Goal: Task Accomplishment & Management: Use online tool/utility

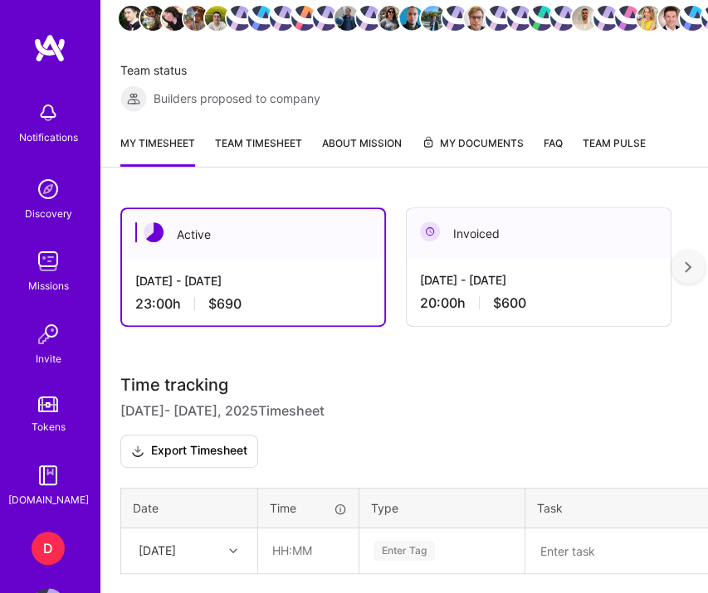
scroll to position [504, 0]
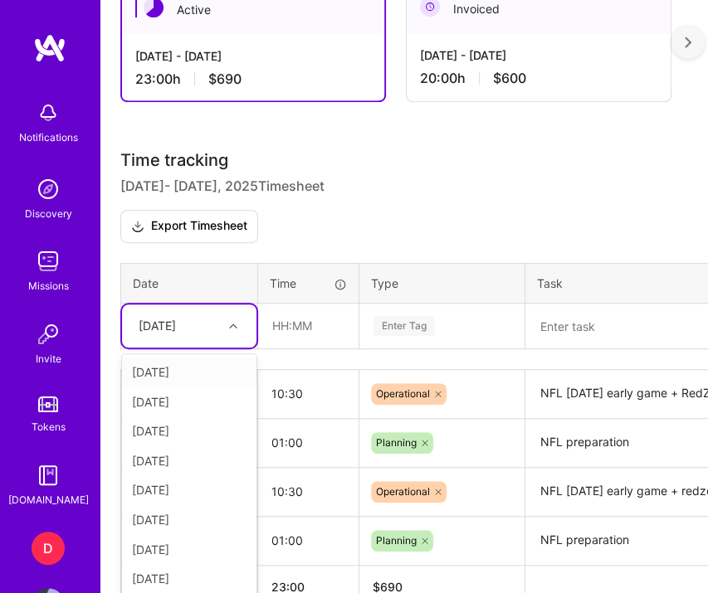
click at [207, 324] on div "[DATE]" at bounding box center [176, 326] width 92 height 27
click at [193, 582] on div "[DATE]" at bounding box center [189, 585] width 134 height 30
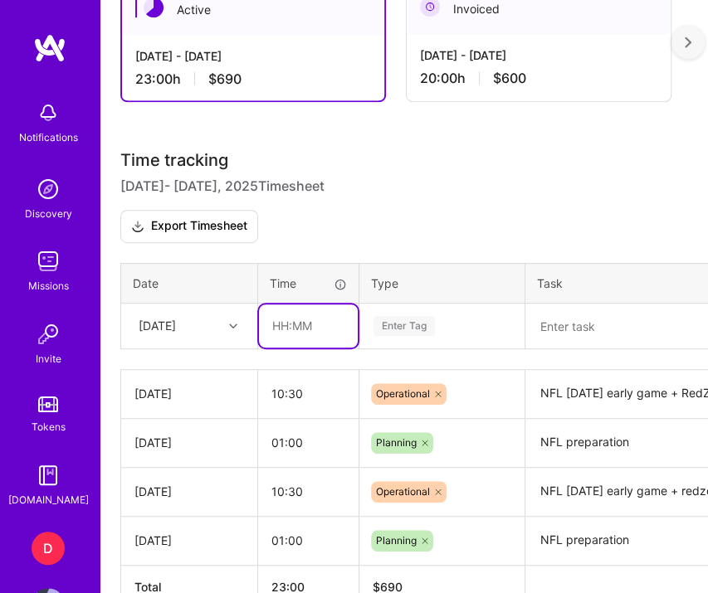
click at [290, 336] on input "text" at bounding box center [308, 326] width 99 height 43
type input "01:00"
click at [414, 314] on div "Enter Tag" at bounding box center [403, 326] width 61 height 25
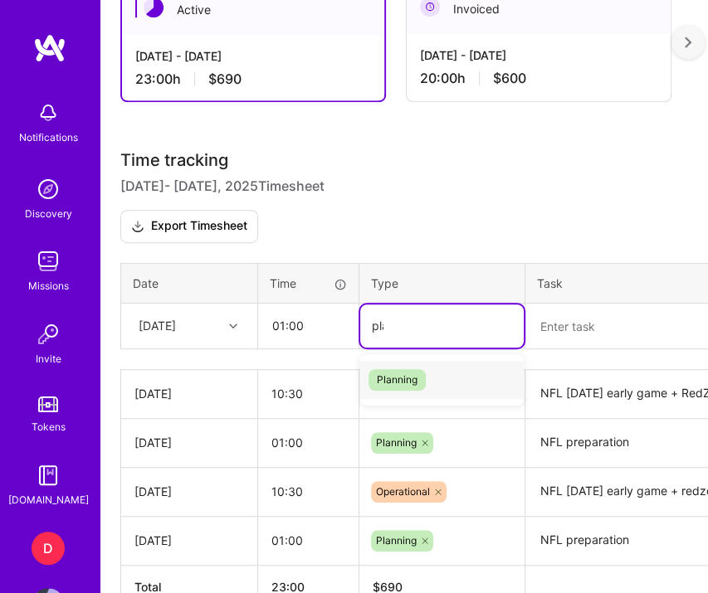
type input "plan"
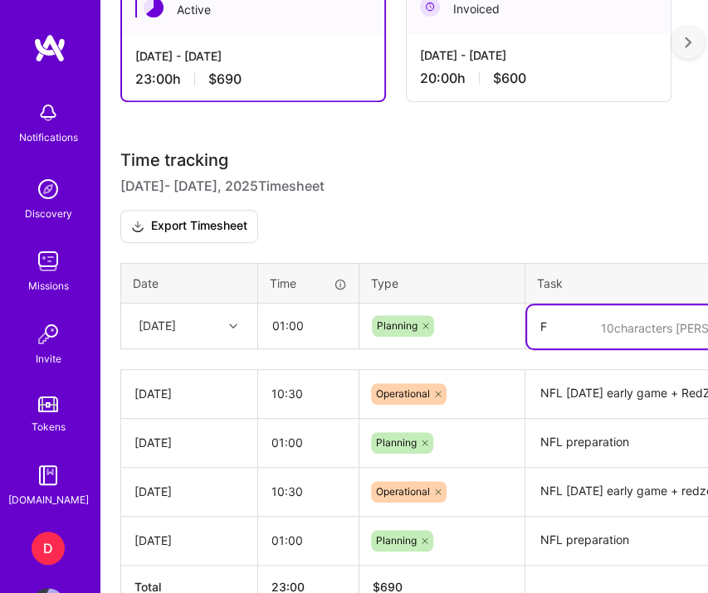
click at [558, 327] on textarea "F" at bounding box center [655, 326] width 257 height 43
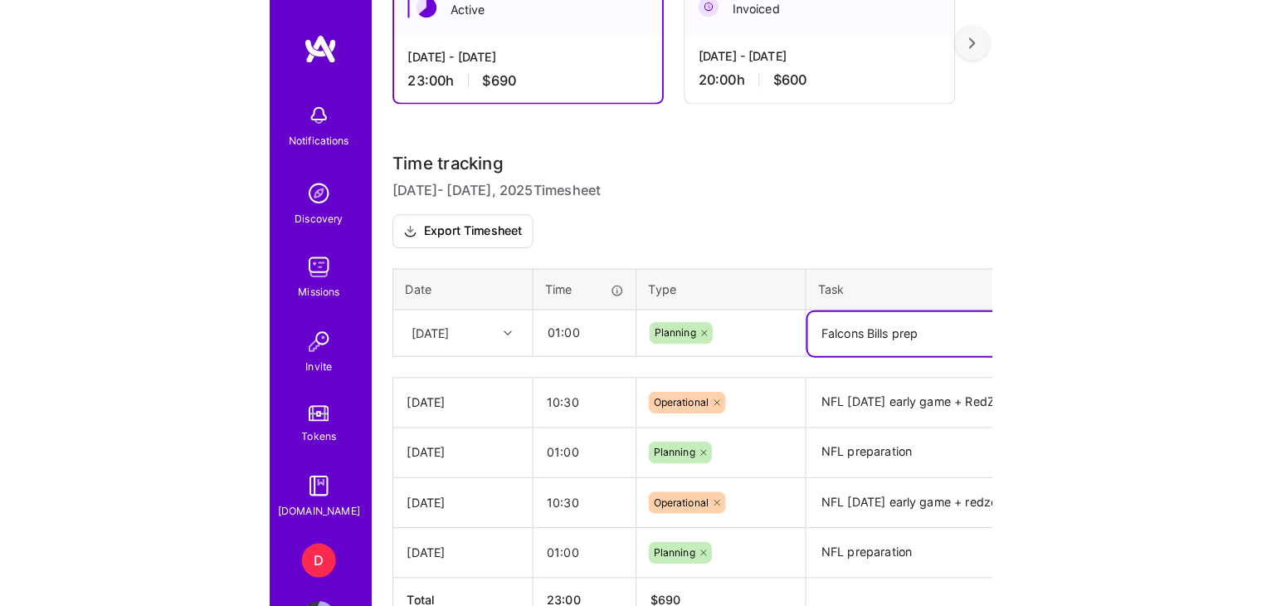
scroll to position [439, 0]
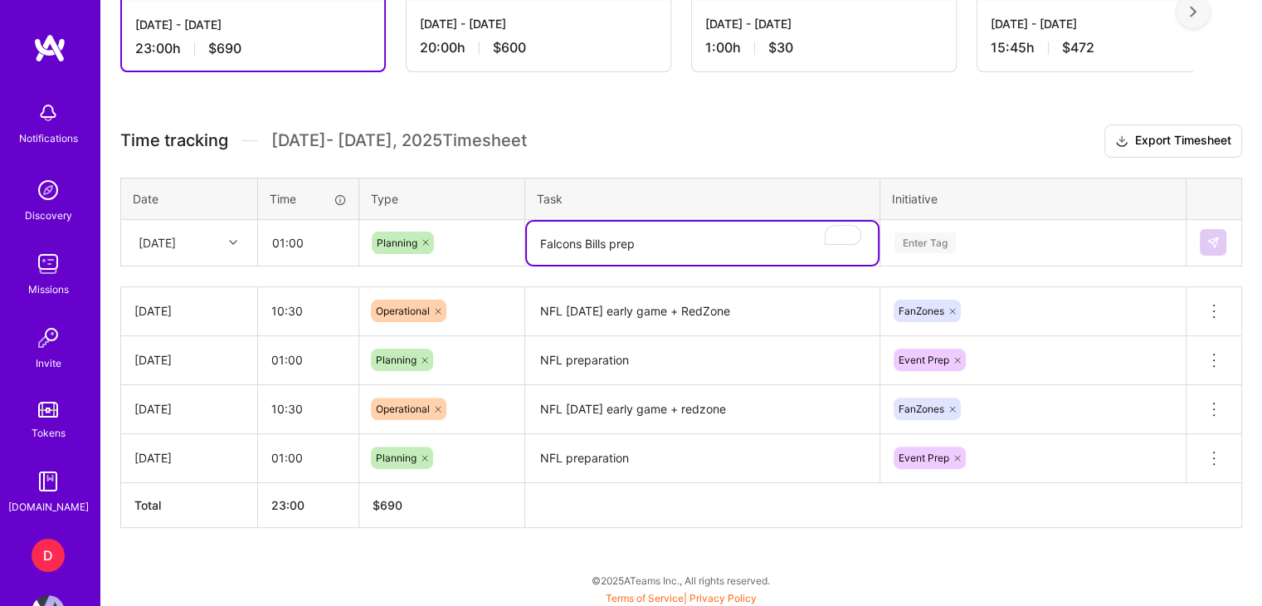
type textarea "Falcons Bills prep"
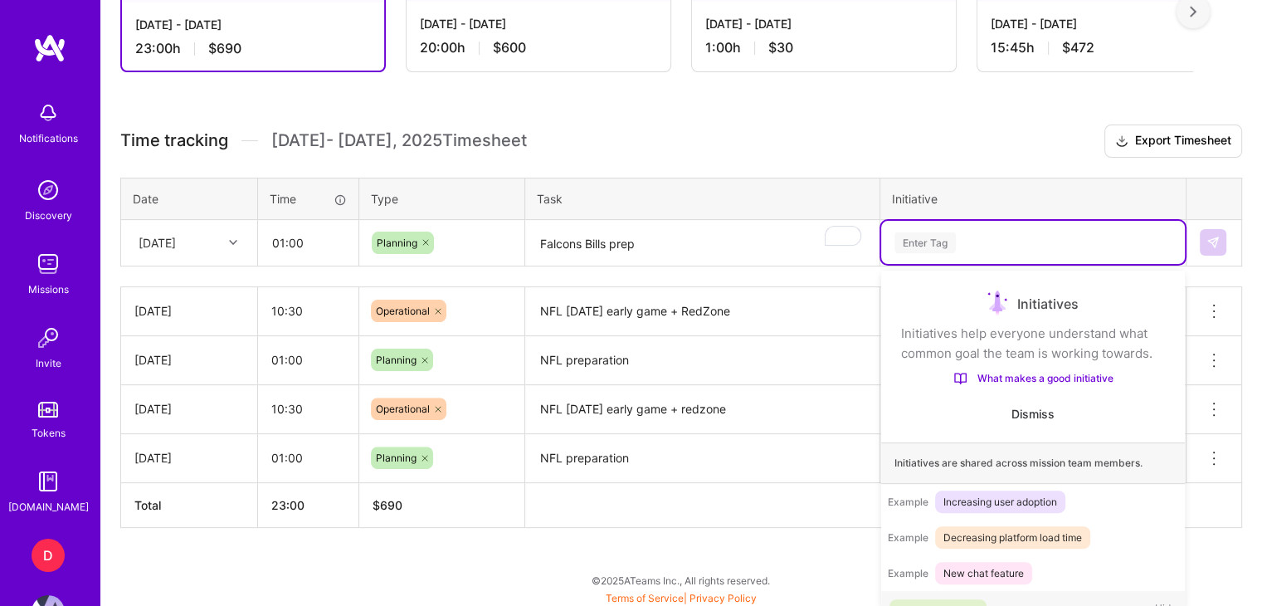
scroll to position [442, 0]
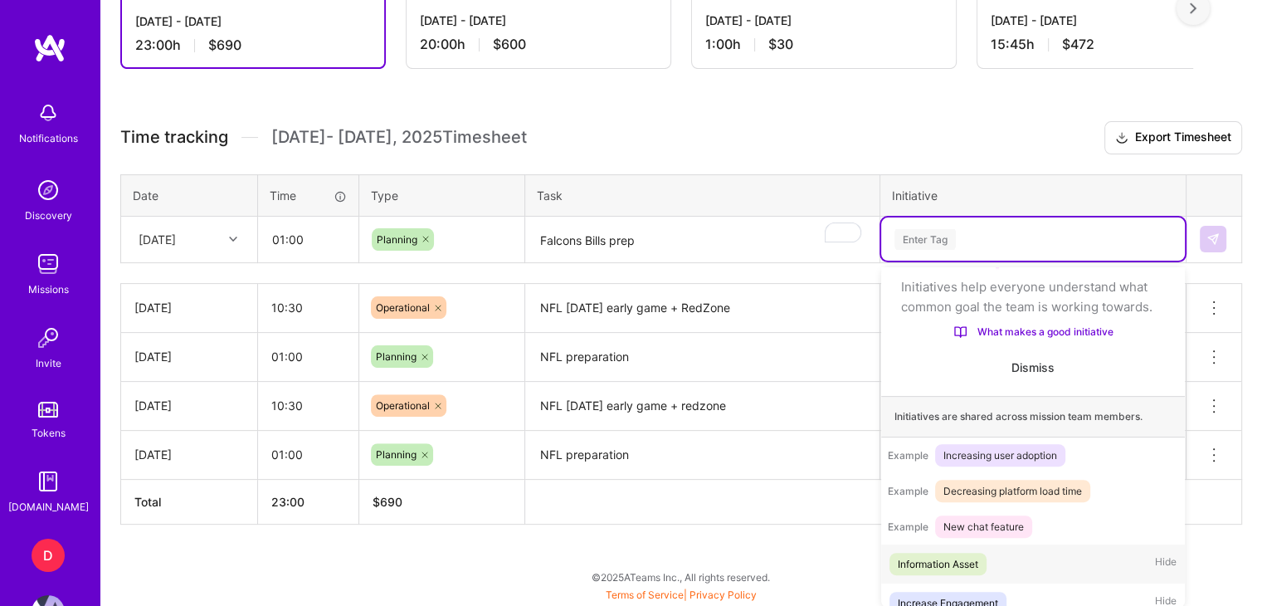
click at [707, 232] on div "Enter Tag" at bounding box center [925, 240] width 61 height 26
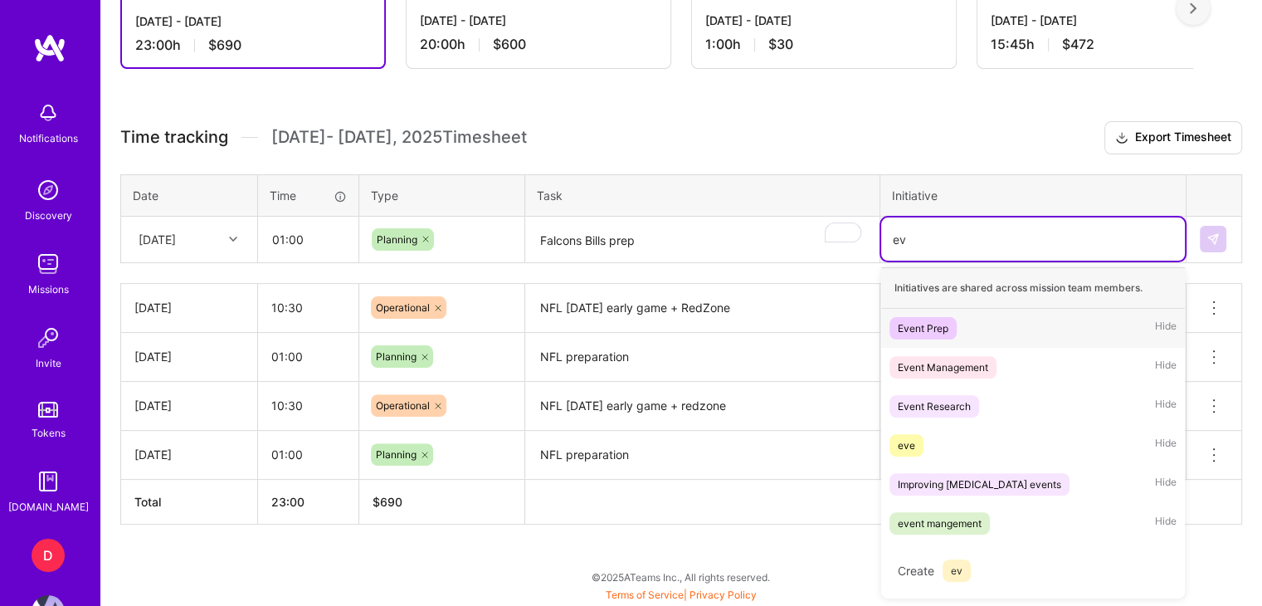
scroll to position [439, 0]
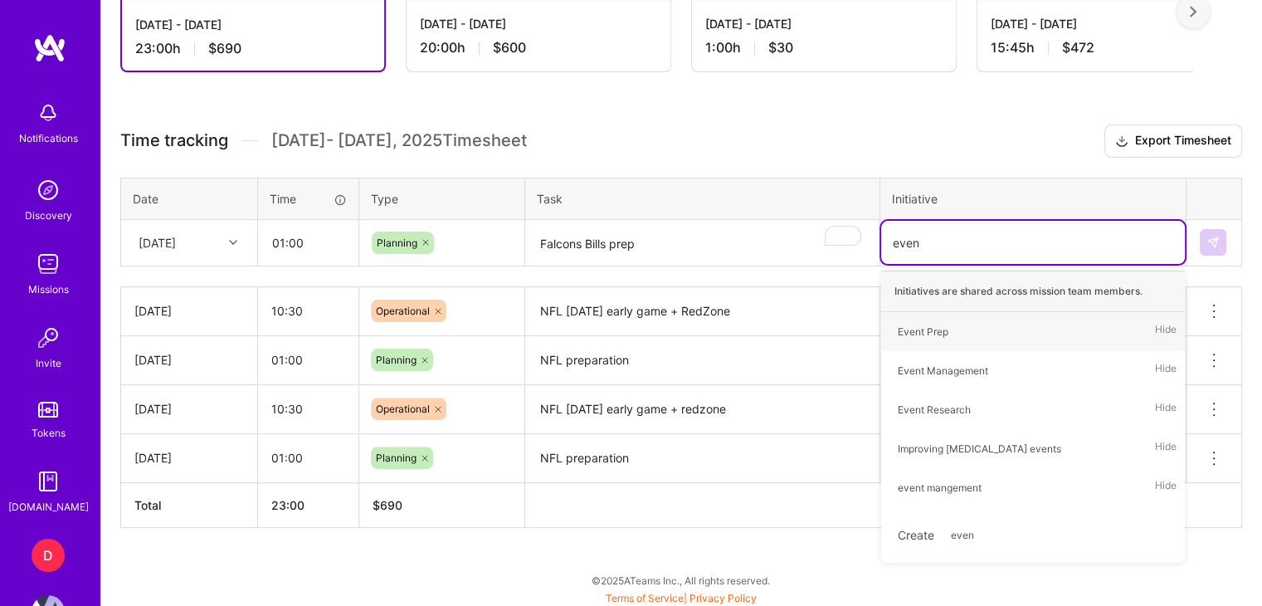
type input "event"
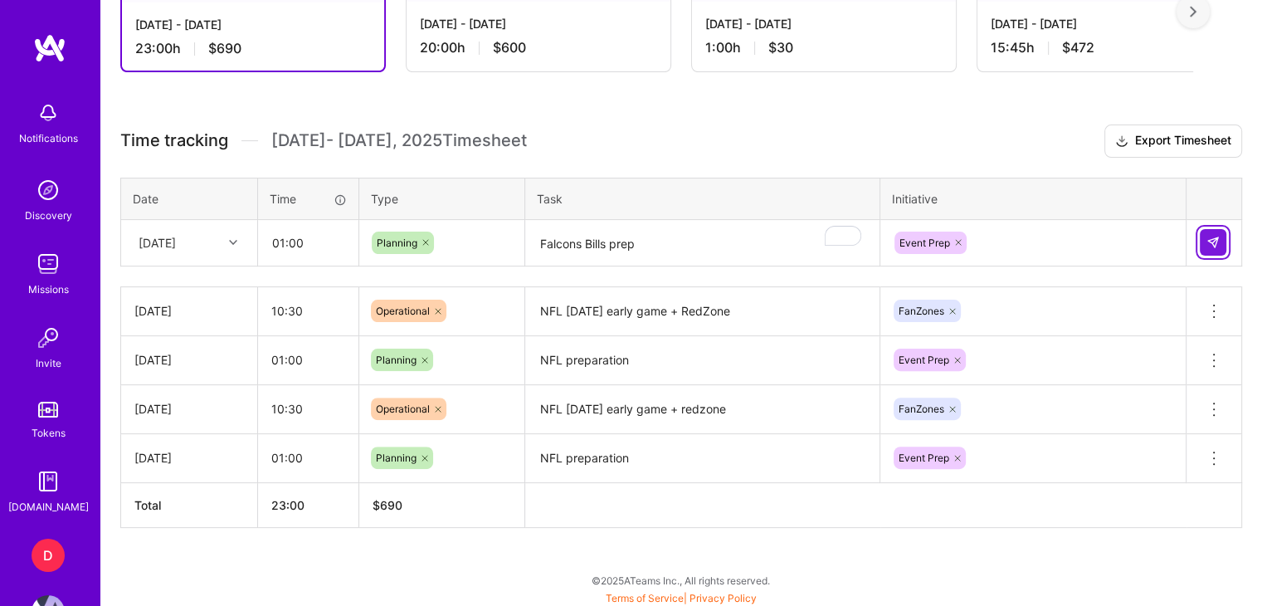
click at [707, 236] on img at bounding box center [1213, 242] width 13 height 13
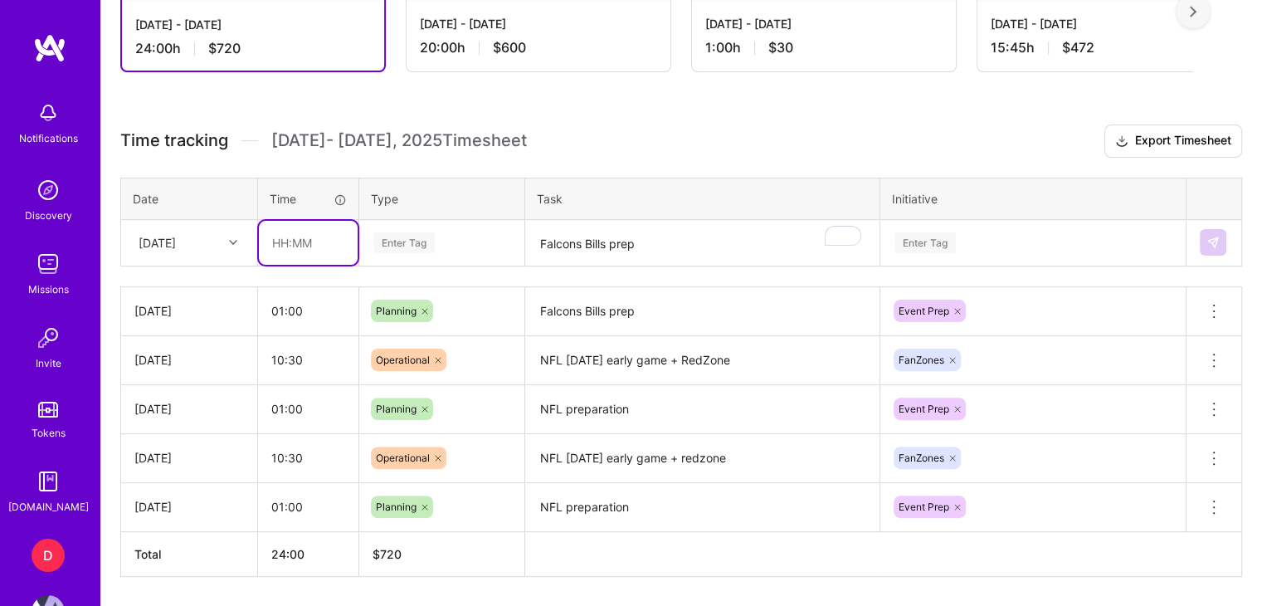
click at [262, 246] on input "text" at bounding box center [308, 243] width 99 height 44
type input "04:00"
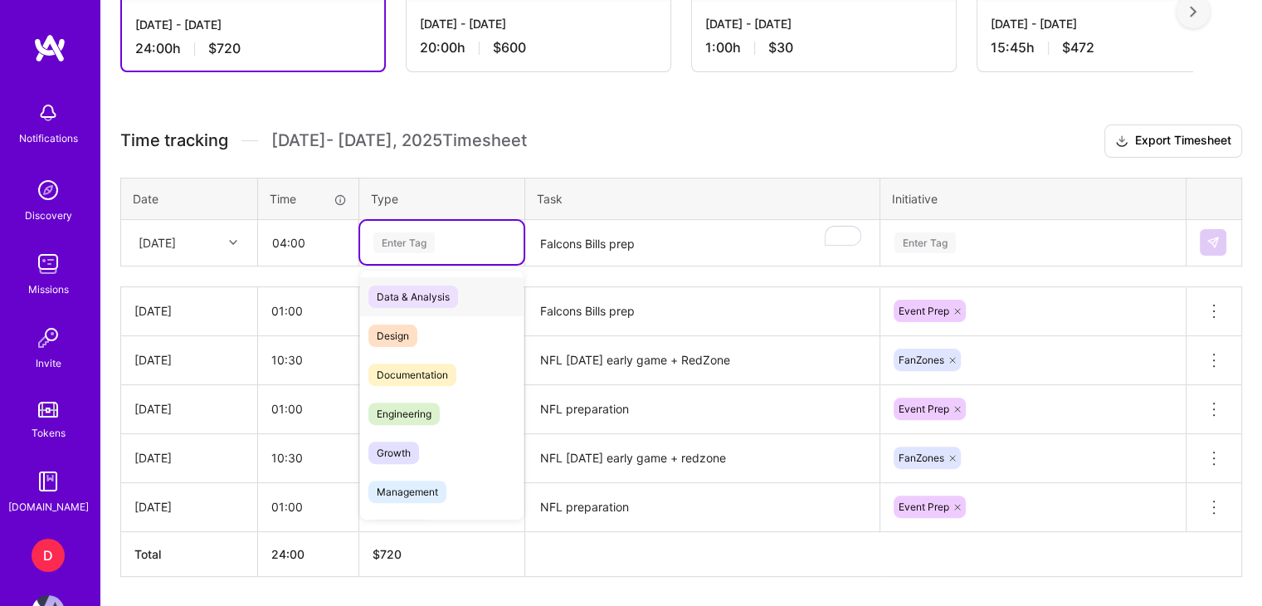
click at [397, 243] on div "Enter Tag" at bounding box center [403, 243] width 61 height 26
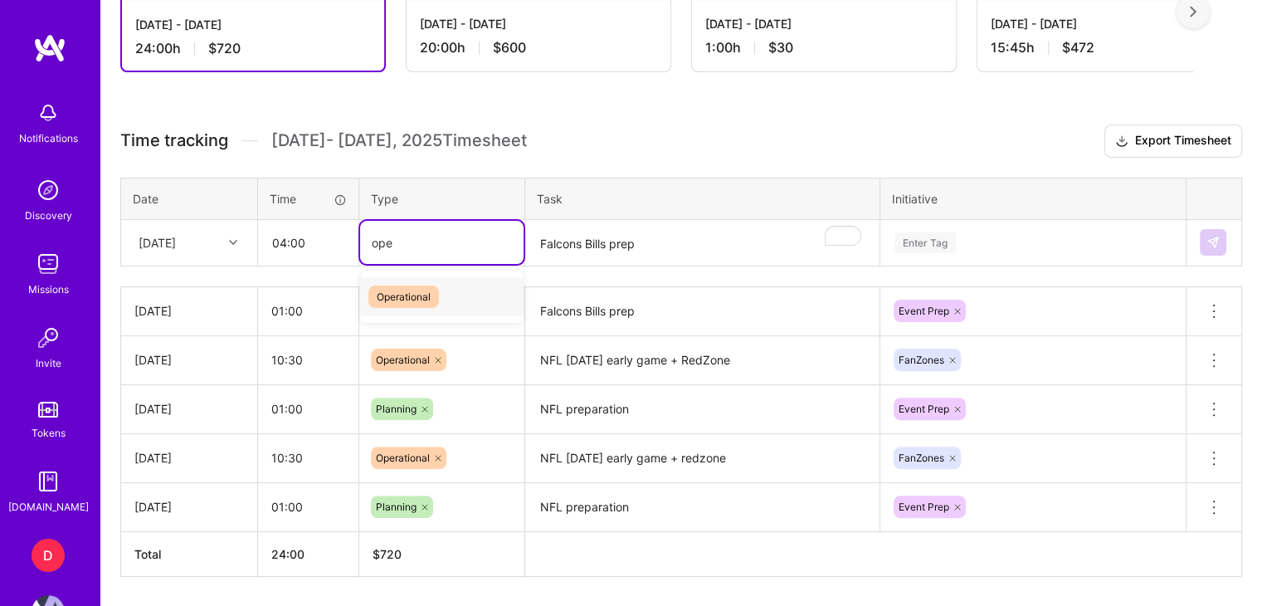
type input "oper"
click at [428, 294] on span "Operational" at bounding box center [403, 296] width 71 height 22
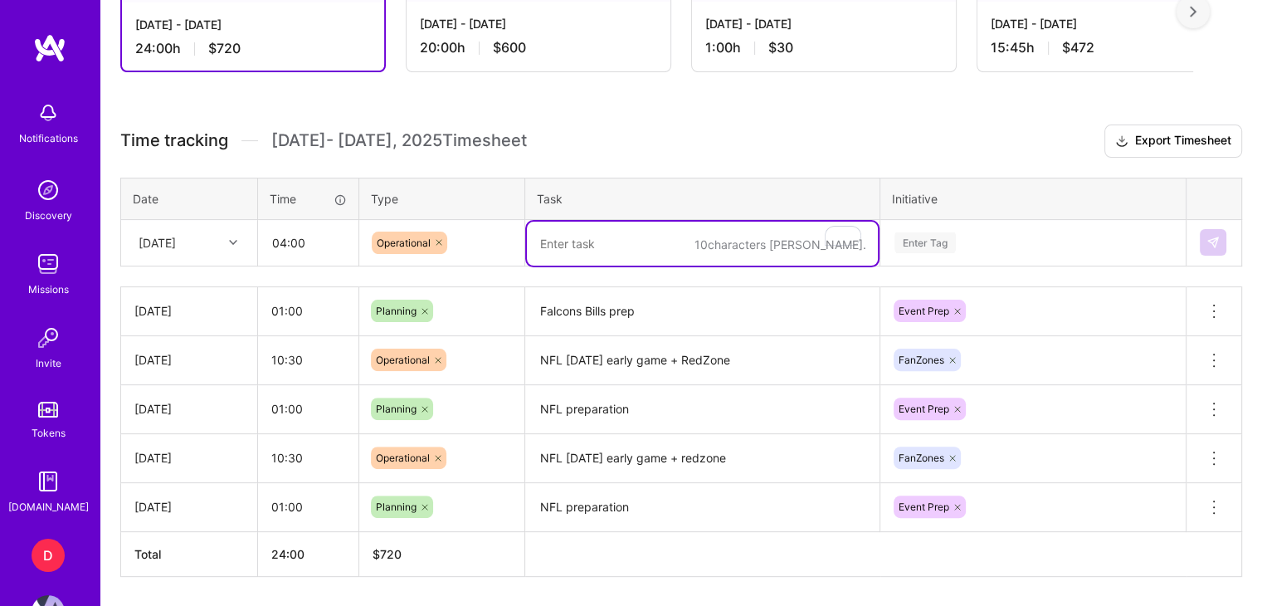
click at [583, 236] on textarea "To enrich screen reader interactions, please activate Accessibility in Grammarl…" at bounding box center [702, 244] width 351 height 44
type textarea "F"
type textarea "Mod Falcons Bills"
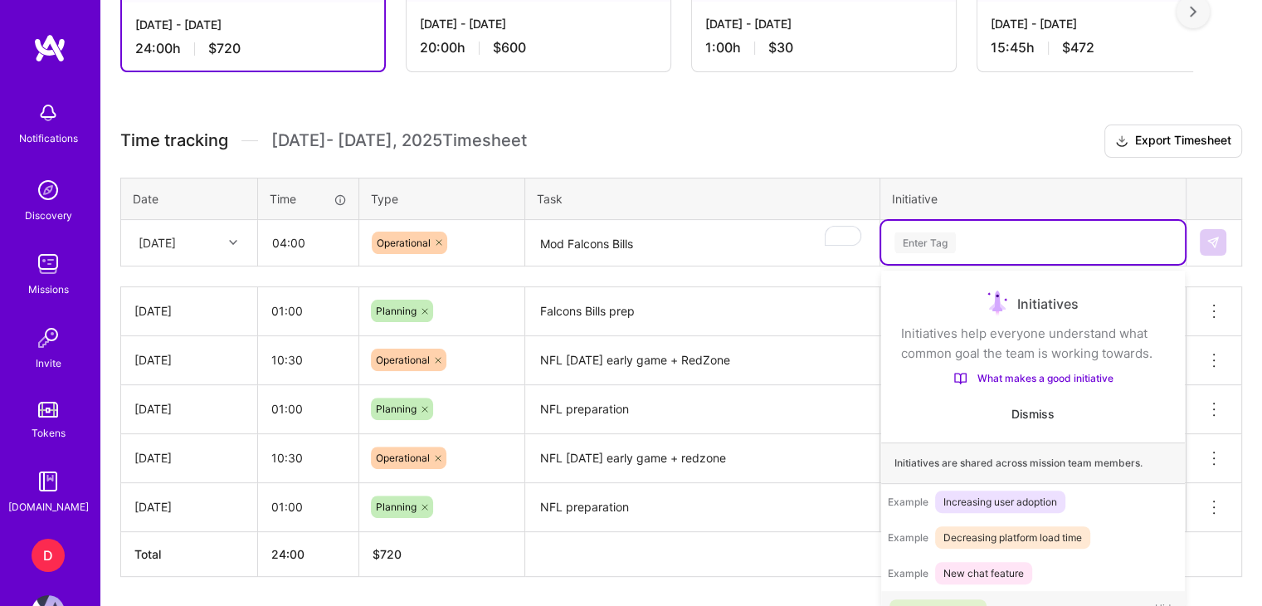
click at [707, 237] on div "Enter Tag" at bounding box center [925, 243] width 61 height 26
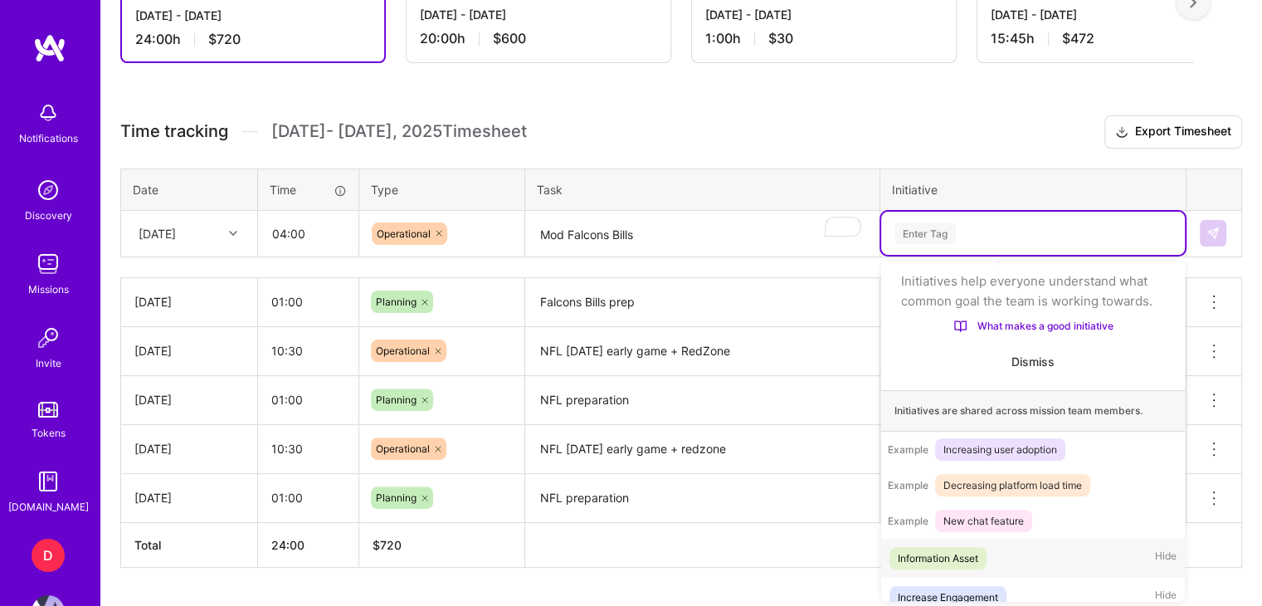
scroll to position [51, 0]
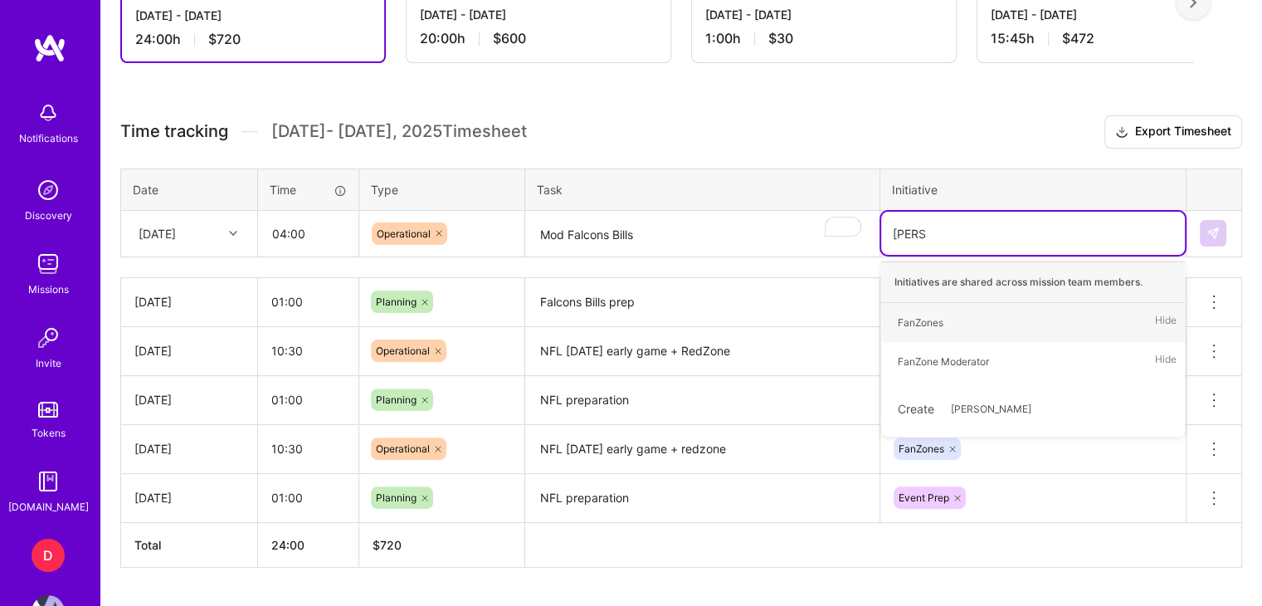
type input "fanzon"
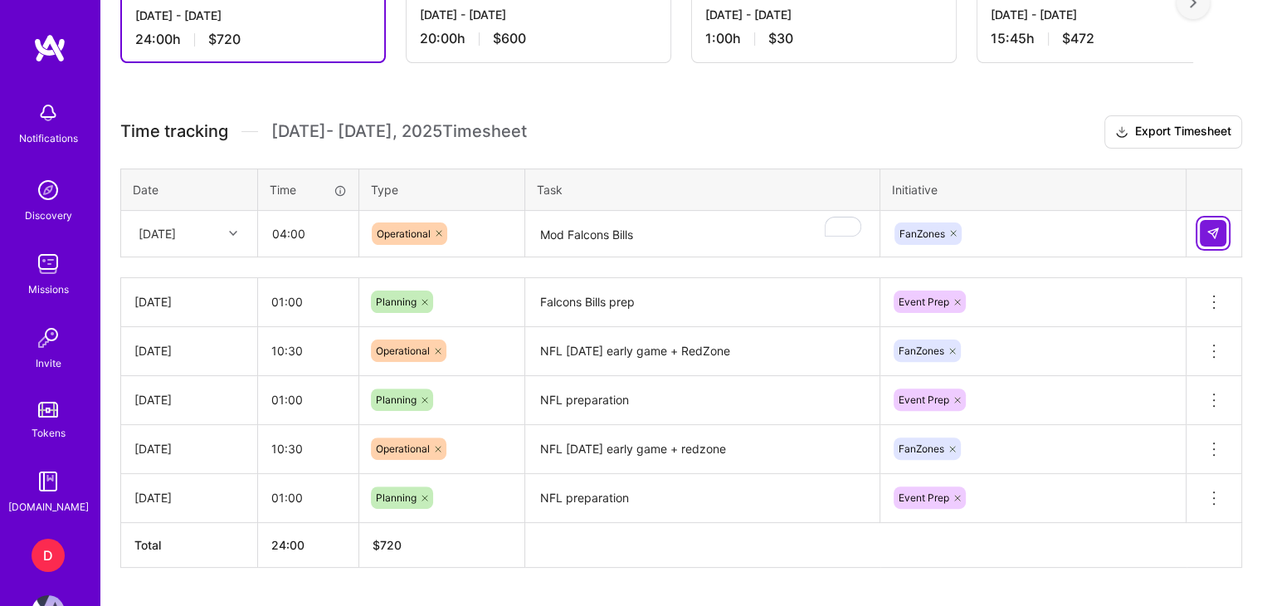
click at [707, 229] on img at bounding box center [1213, 233] width 13 height 13
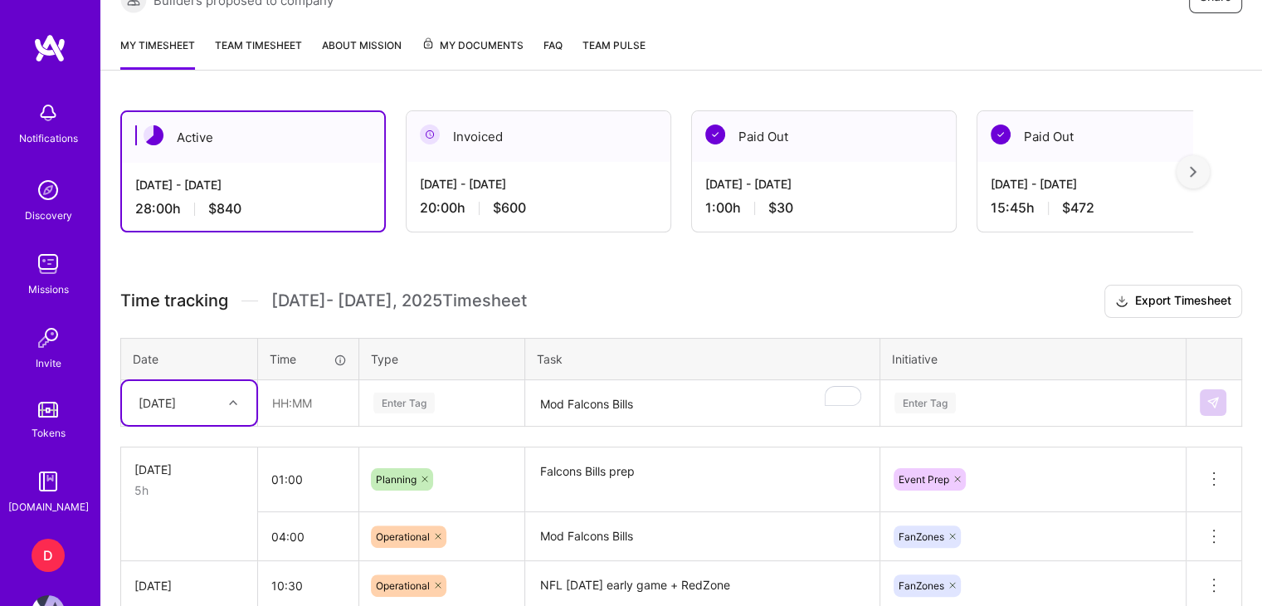
scroll to position [276, 0]
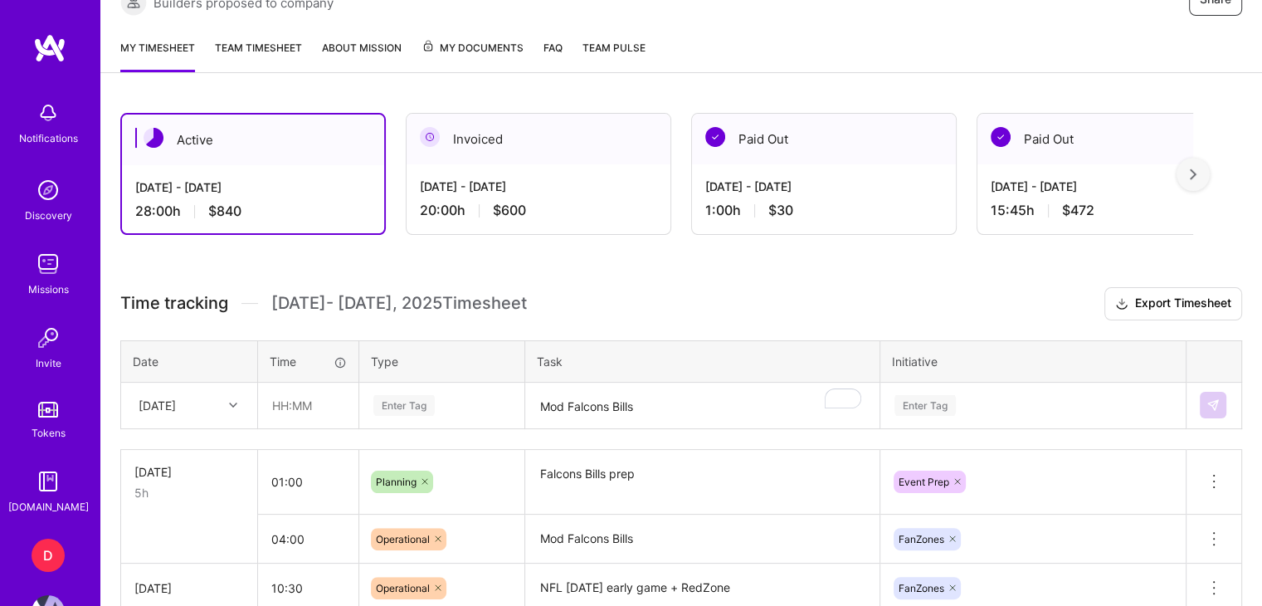
click at [557, 283] on div "Active [DATE] - [DATE] 28:00 h $840 Invoiced [DATE] - [DATE] 20:00 h $600 Paid …" at bounding box center [681, 489] width 1162 height 792
